Goal: Task Accomplishment & Management: Manage account settings

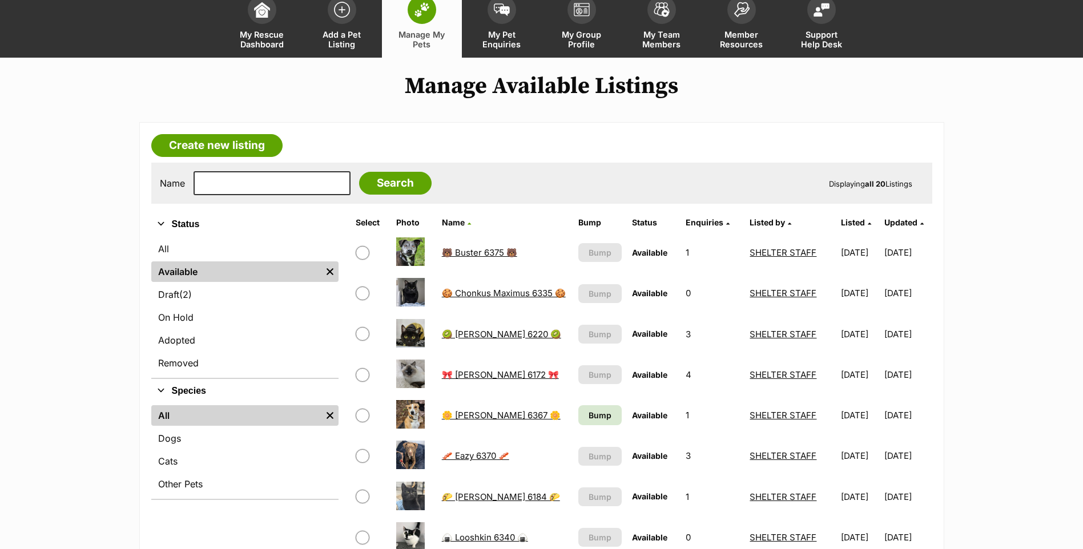
scroll to position [171, 0]
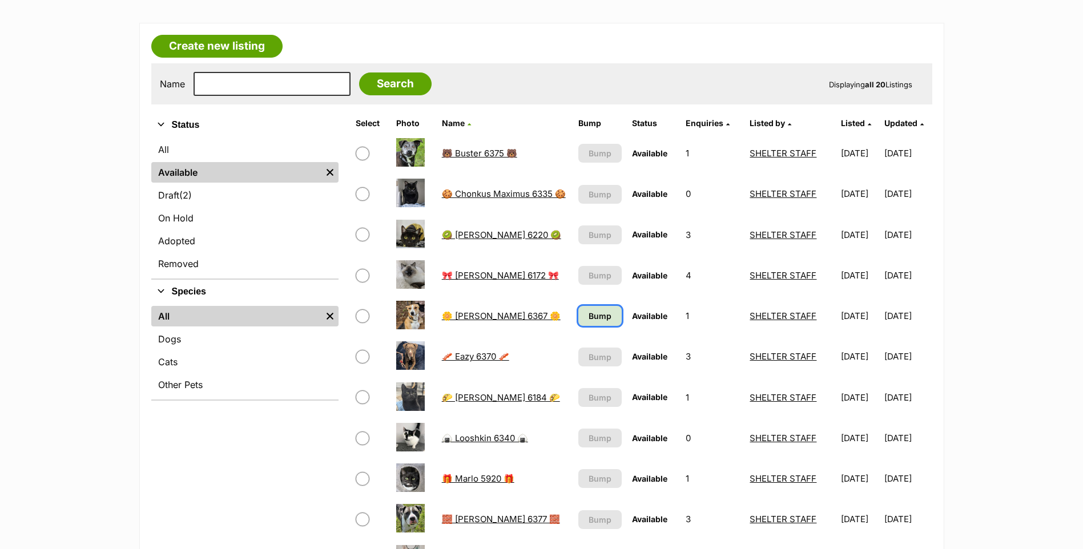
click at [605, 308] on link "Bump" at bounding box center [599, 316] width 43 height 20
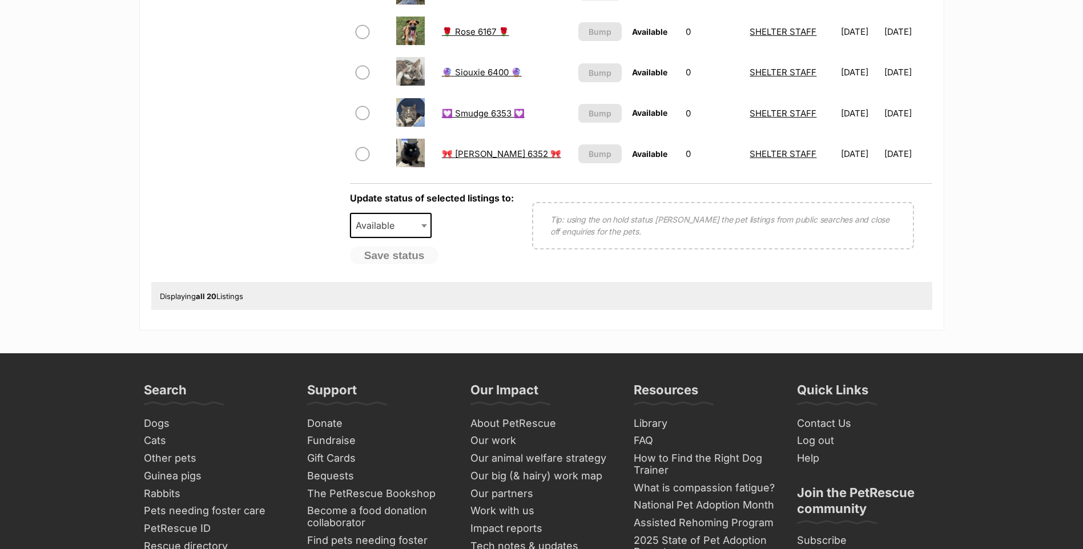
scroll to position [970, 0]
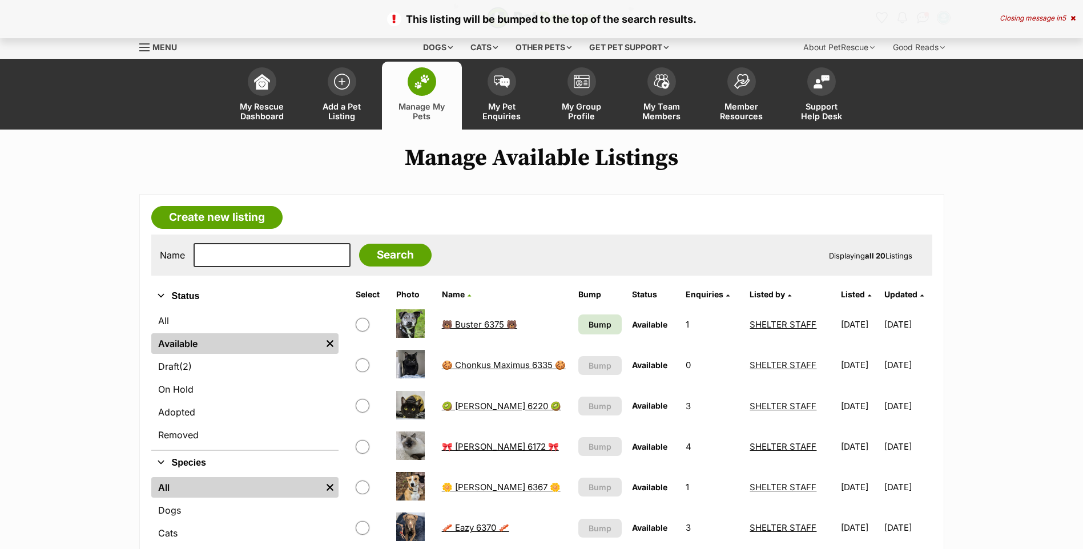
click at [574, 313] on td "Bump" at bounding box center [600, 324] width 53 height 39
click at [589, 325] on span "Bump" at bounding box center [600, 325] width 23 height 12
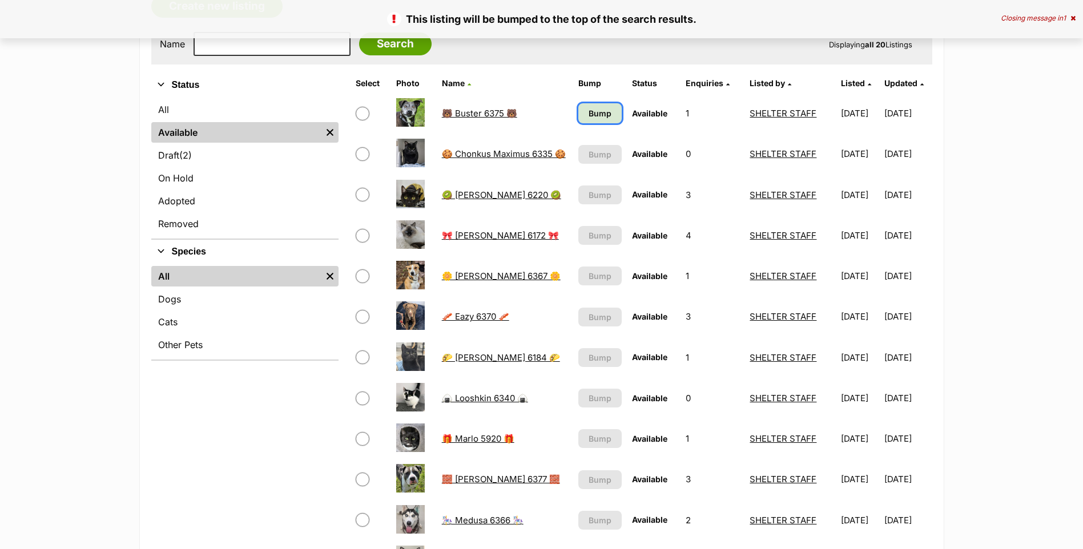
scroll to position [228, 0]
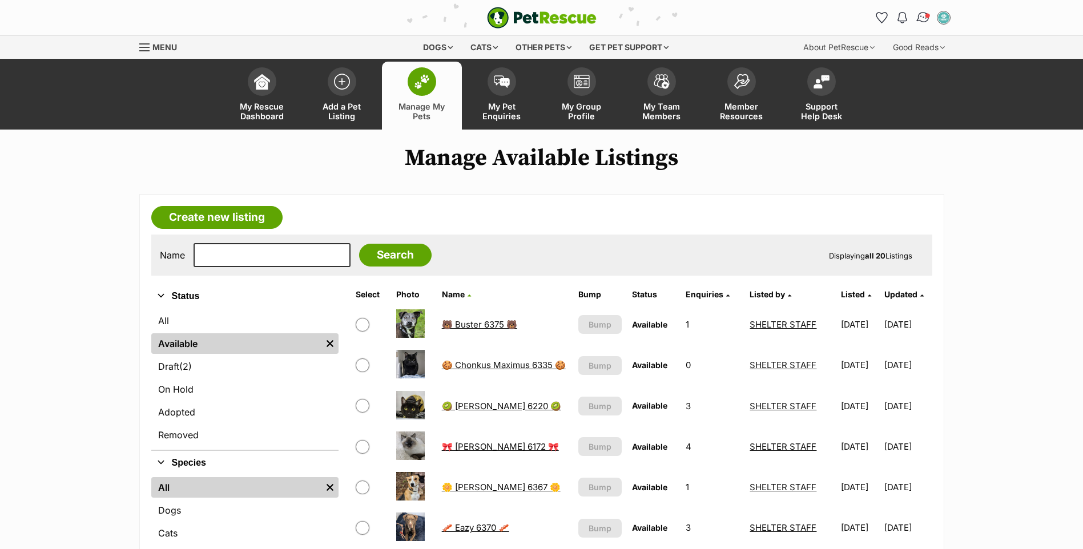
click at [923, 18] on img "Conversations" at bounding box center [922, 17] width 15 height 15
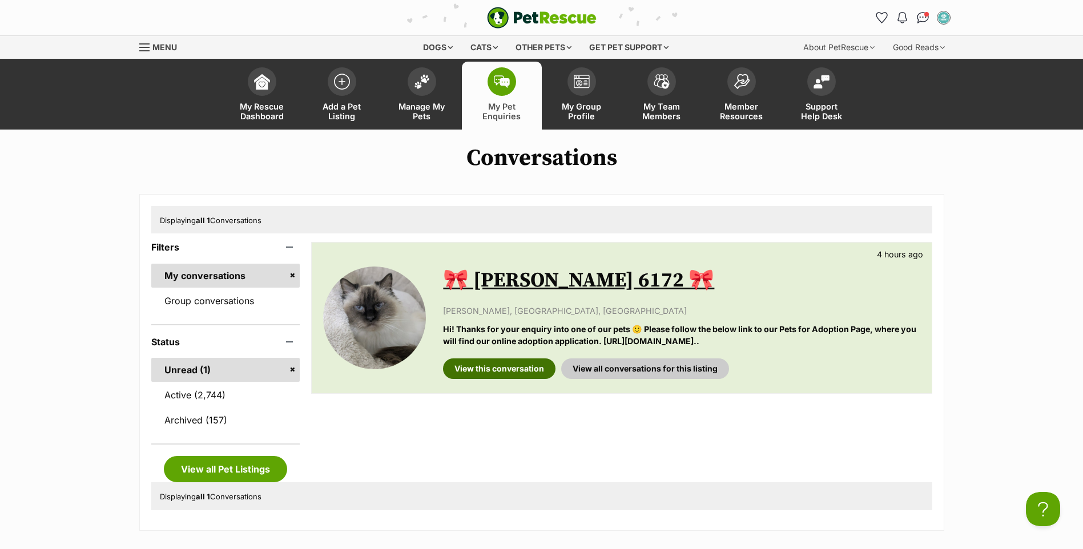
click at [476, 366] on link "View this conversation" at bounding box center [499, 369] width 112 height 21
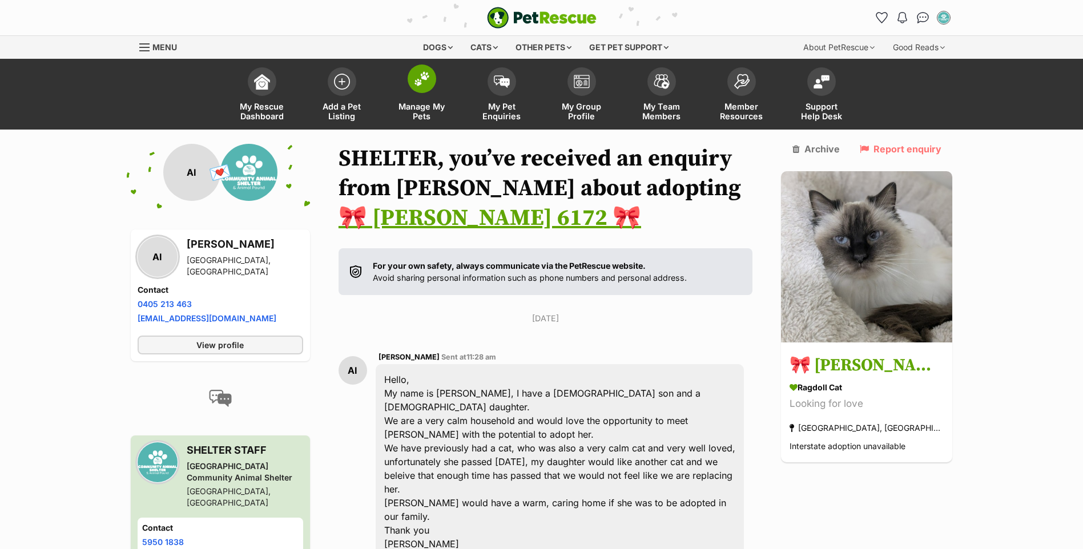
click at [424, 96] on link "Manage My Pets" at bounding box center [422, 96] width 80 height 68
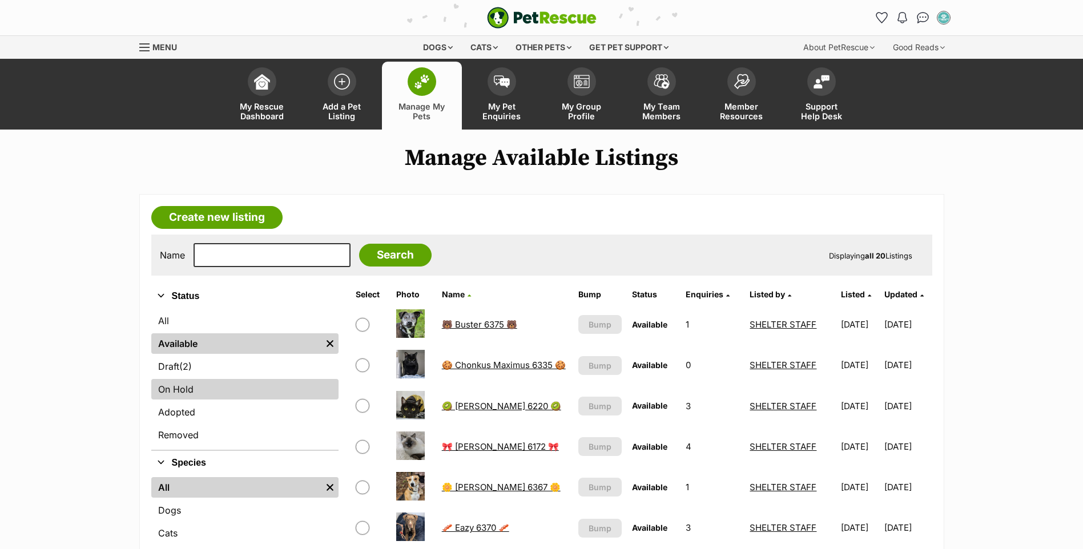
click at [197, 391] on link "On Hold" at bounding box center [244, 389] width 187 height 21
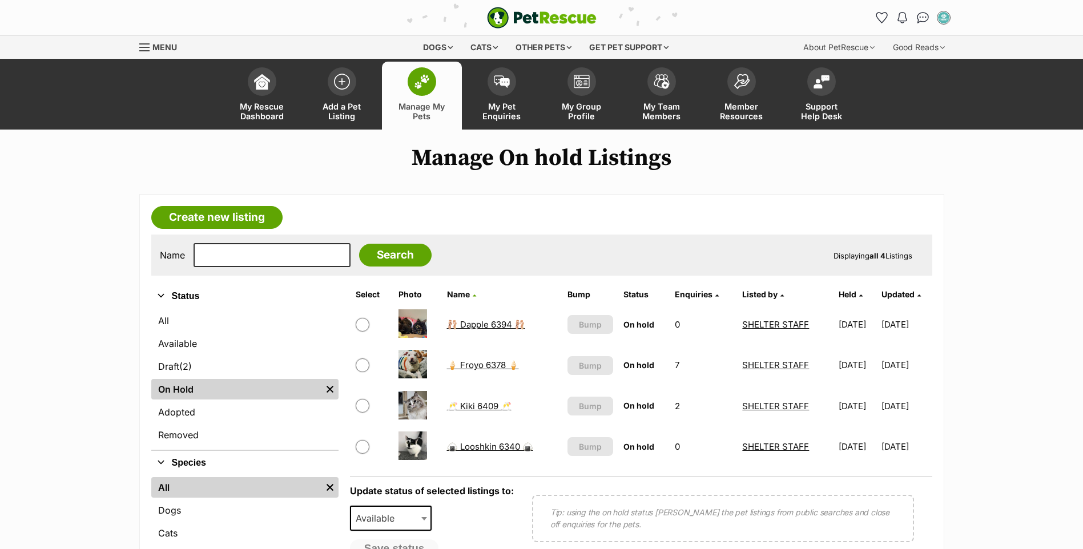
click at [466, 362] on link "🍦 Froyo 6378 🍦" at bounding box center [483, 365] width 72 height 11
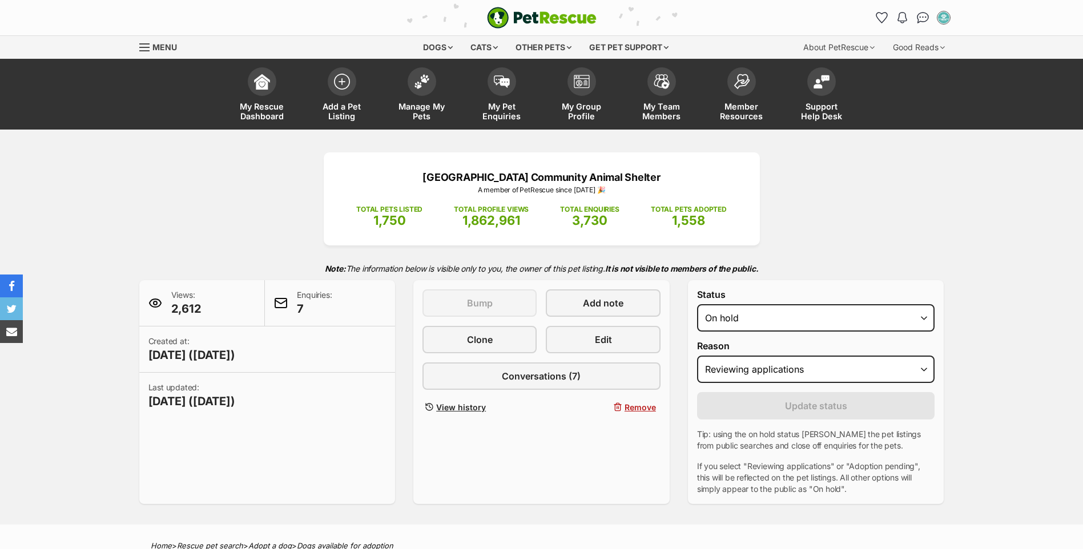
select select "adoption_pending"
click at [697, 356] on select "Please select a reason Medical reasons Reviewing applications Adoption pending …" at bounding box center [816, 369] width 238 height 27
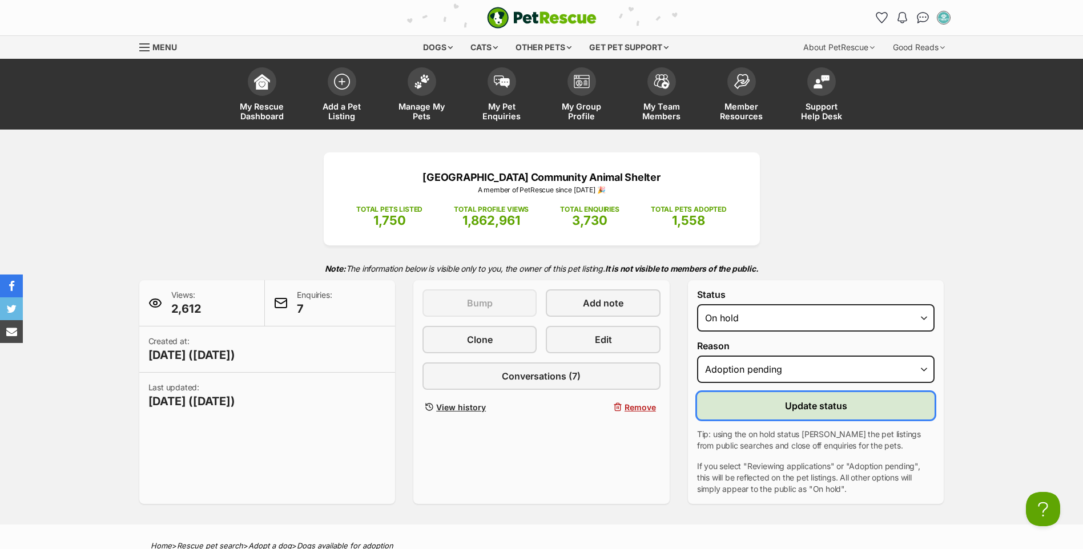
click at [800, 400] on span "Update status" at bounding box center [816, 406] width 62 height 14
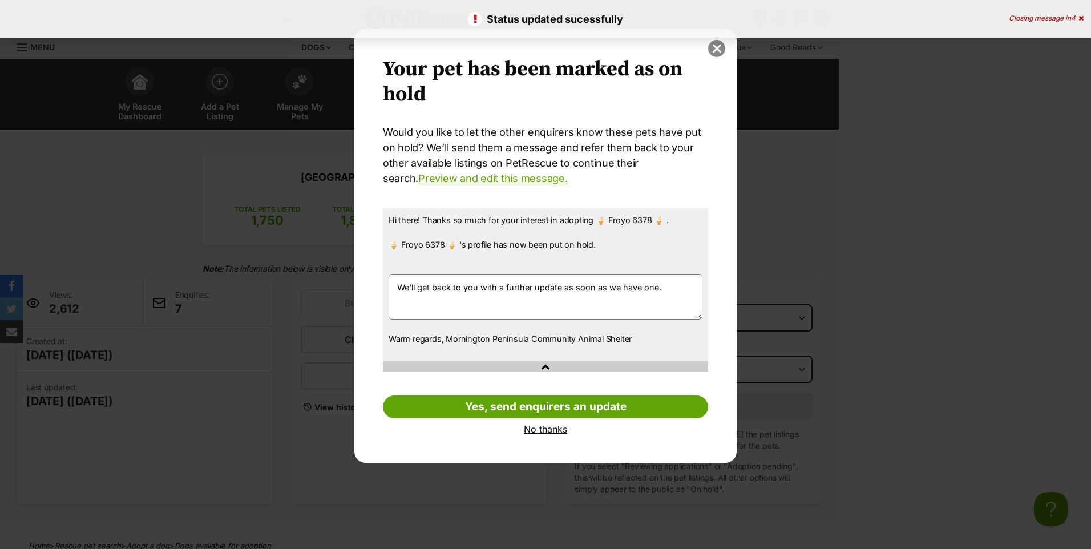
click at [718, 54] on button "close" at bounding box center [716, 48] width 17 height 17
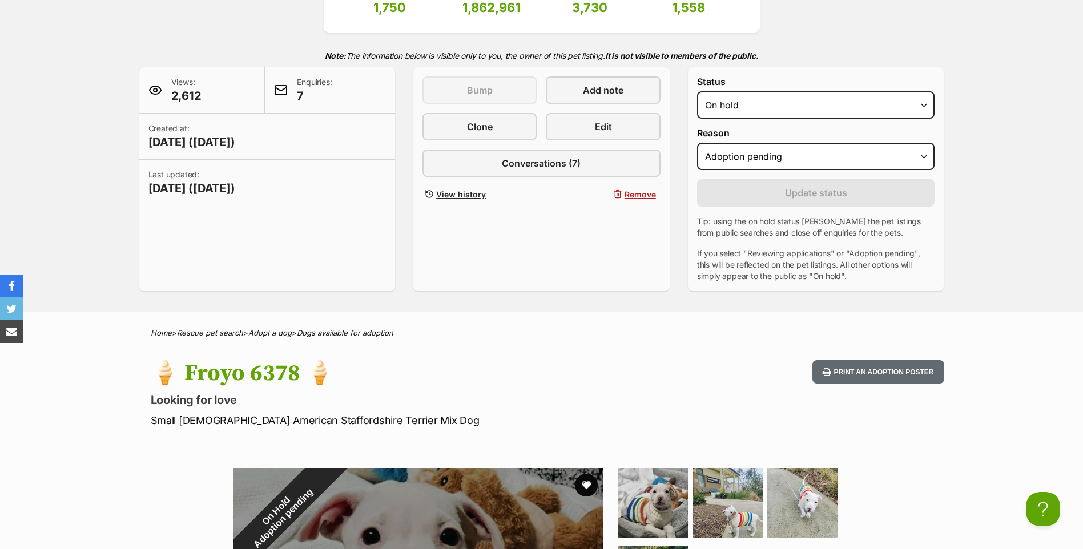
scroll to position [57, 0]
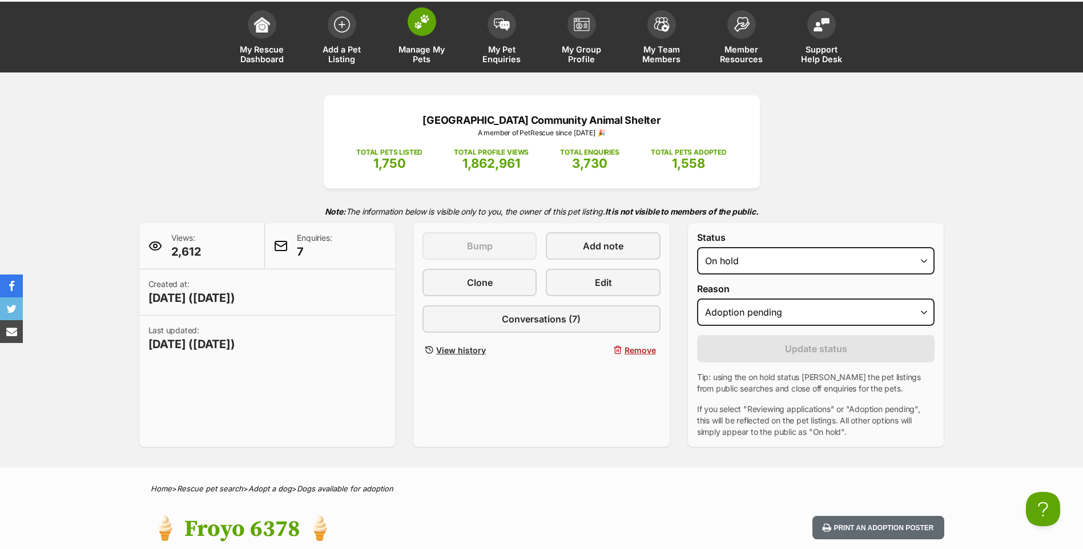
click at [416, 32] on span at bounding box center [422, 21] width 29 height 29
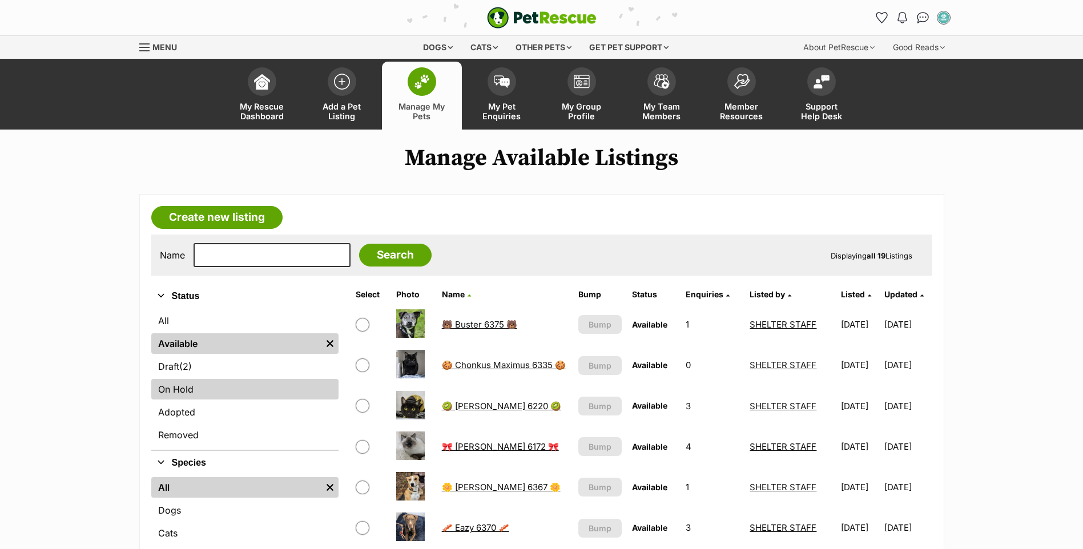
click at [281, 396] on link "On Hold" at bounding box center [244, 389] width 187 height 21
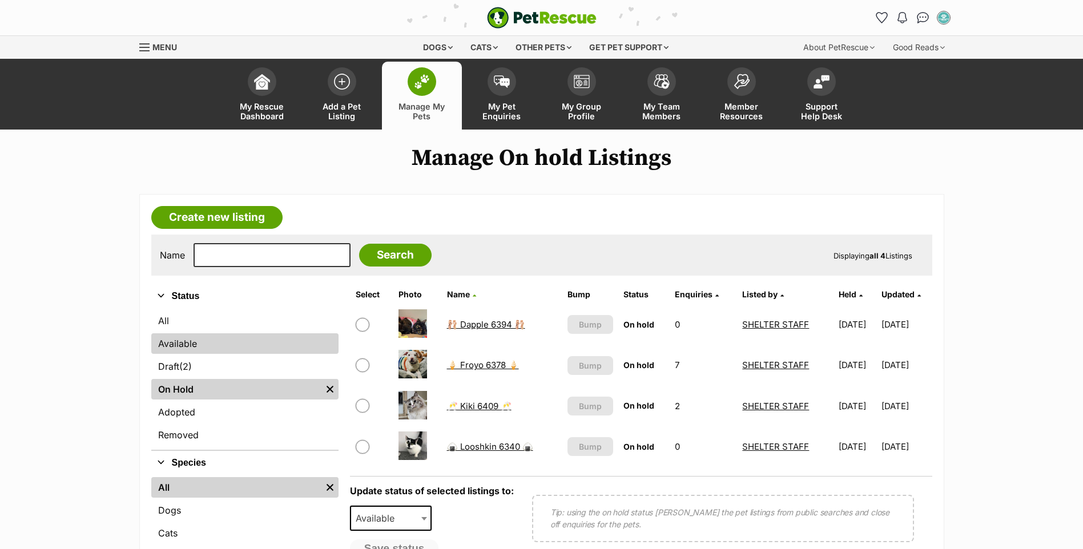
click at [286, 347] on link "Available" at bounding box center [244, 343] width 187 height 21
